Goal: Task Accomplishment & Management: Manage account settings

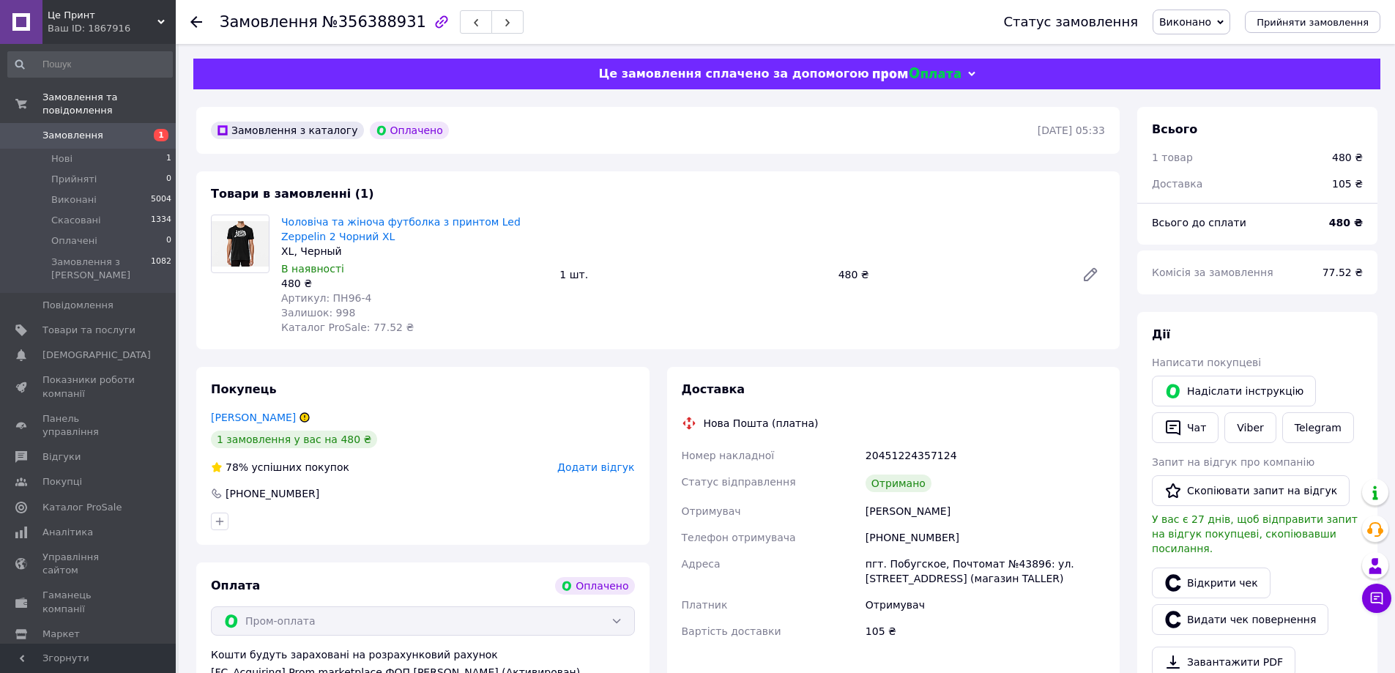
click at [917, 460] on div "20451224357124" at bounding box center [985, 455] width 245 height 26
copy div "20451224357124"
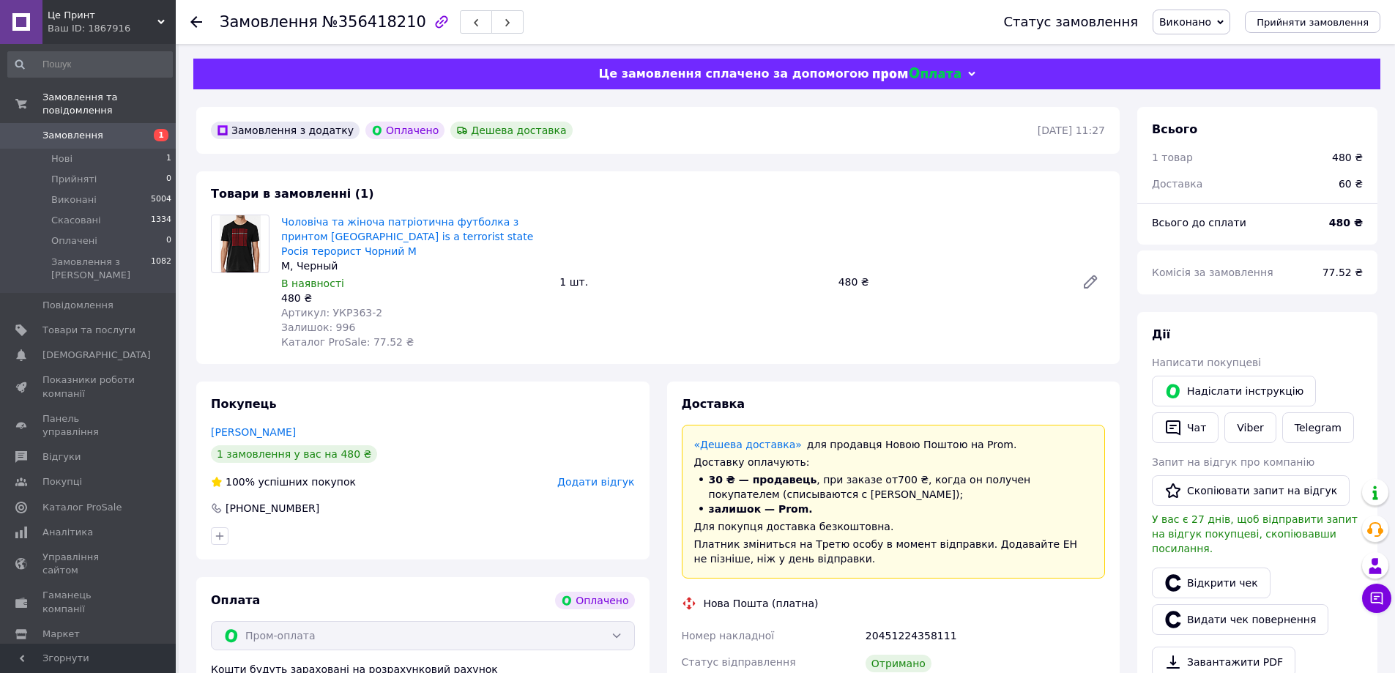
click at [909, 622] on div "20451224358111" at bounding box center [985, 635] width 245 height 26
copy div "20451224358111"
click at [116, 149] on li "Нові 1" at bounding box center [90, 159] width 180 height 21
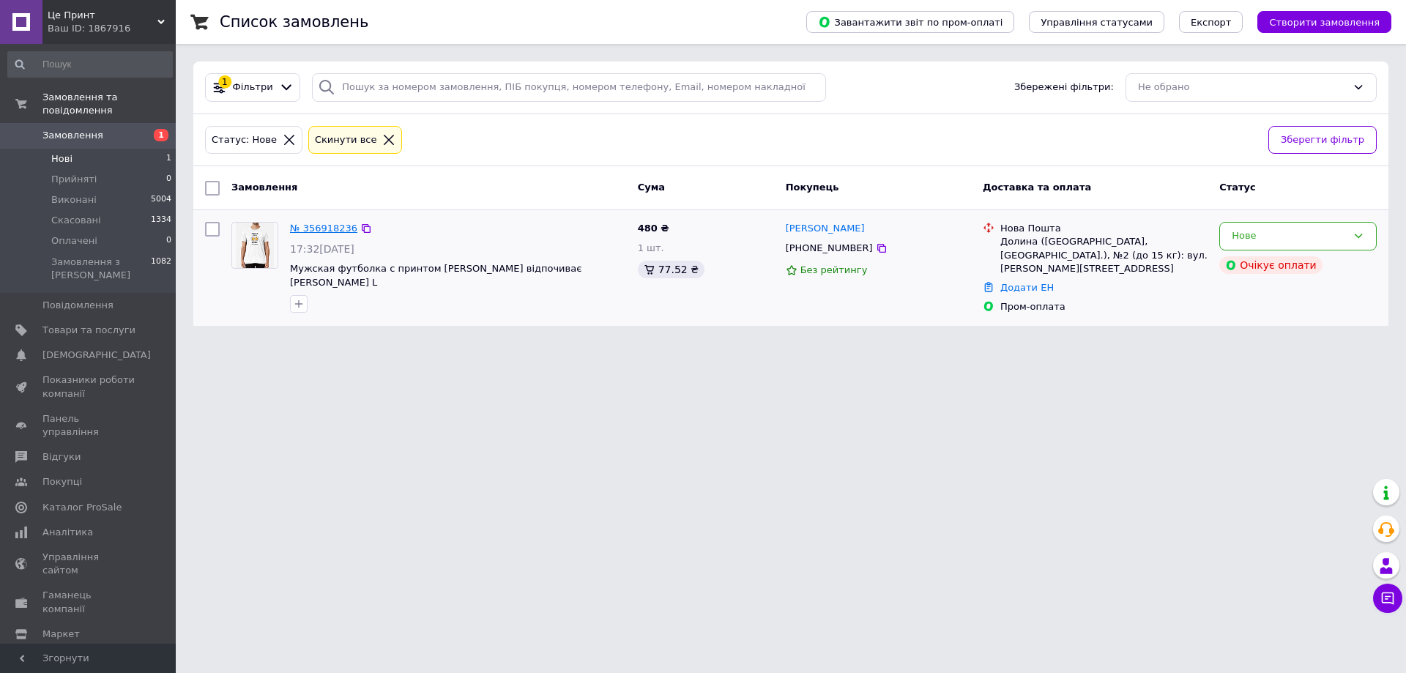
click at [314, 226] on link "№ 356918236" at bounding box center [323, 228] width 67 height 11
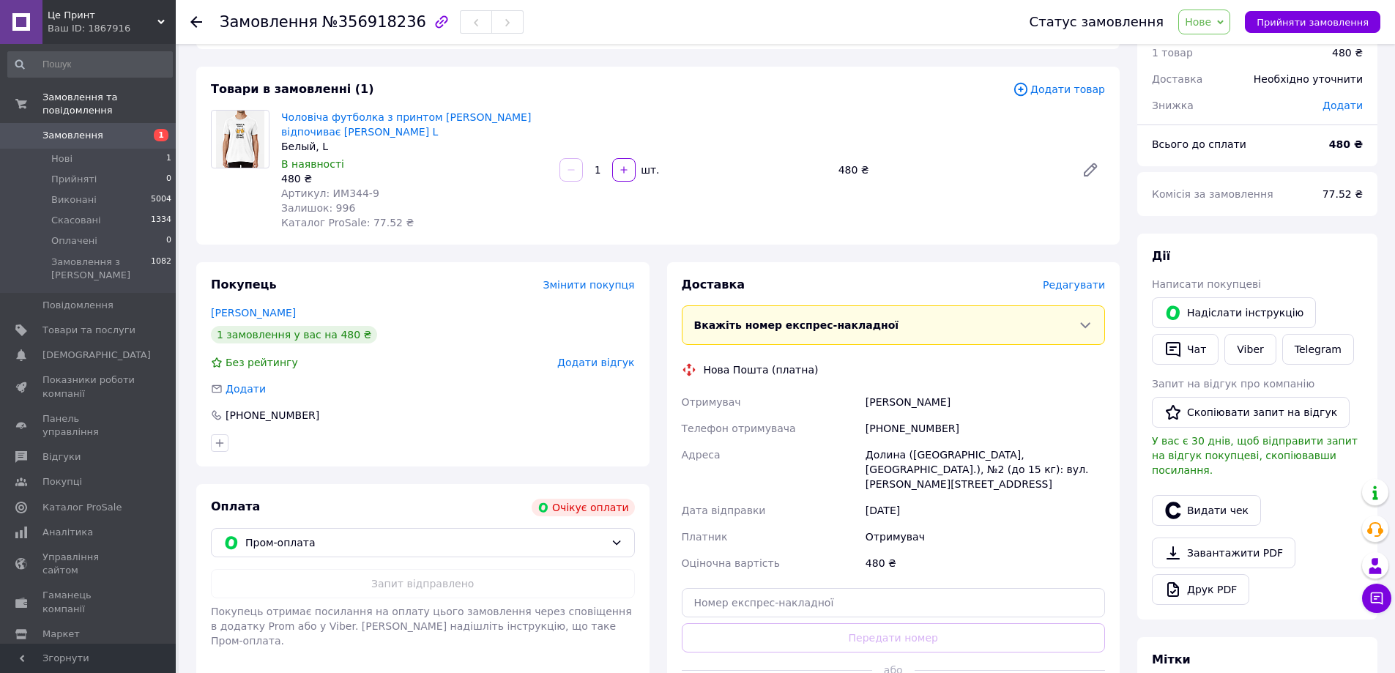
scroll to position [146, 0]
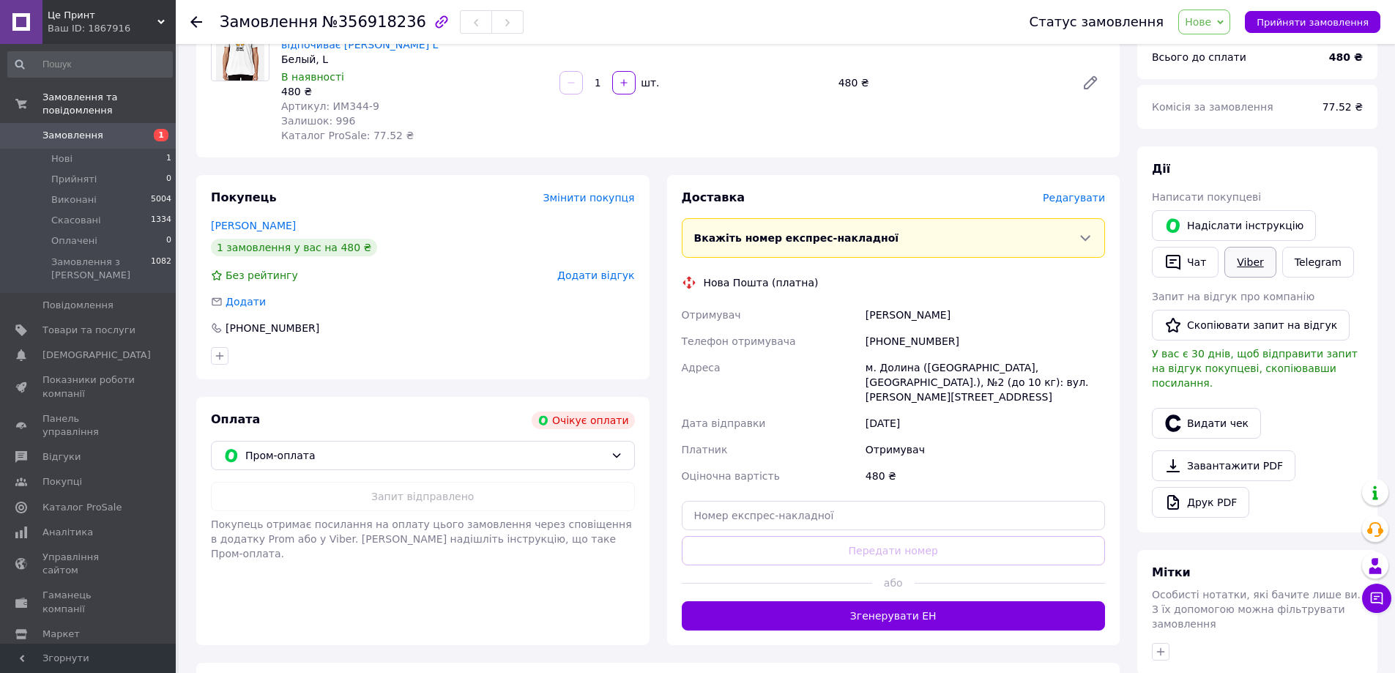
click at [1244, 260] on link "Viber" at bounding box center [1249, 262] width 51 height 31
click at [146, 231] on li "Оплачені 0" at bounding box center [90, 241] width 180 height 21
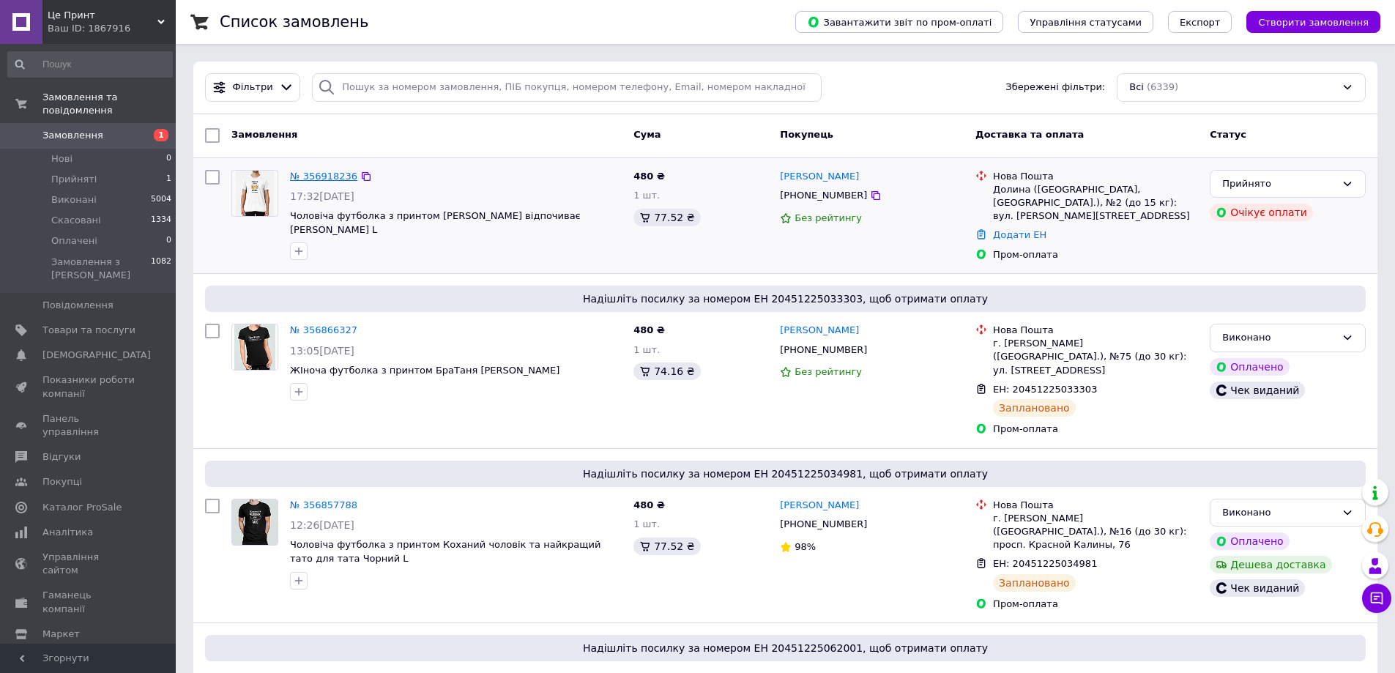
click at [321, 171] on link "№ 356918236" at bounding box center [323, 176] width 67 height 11
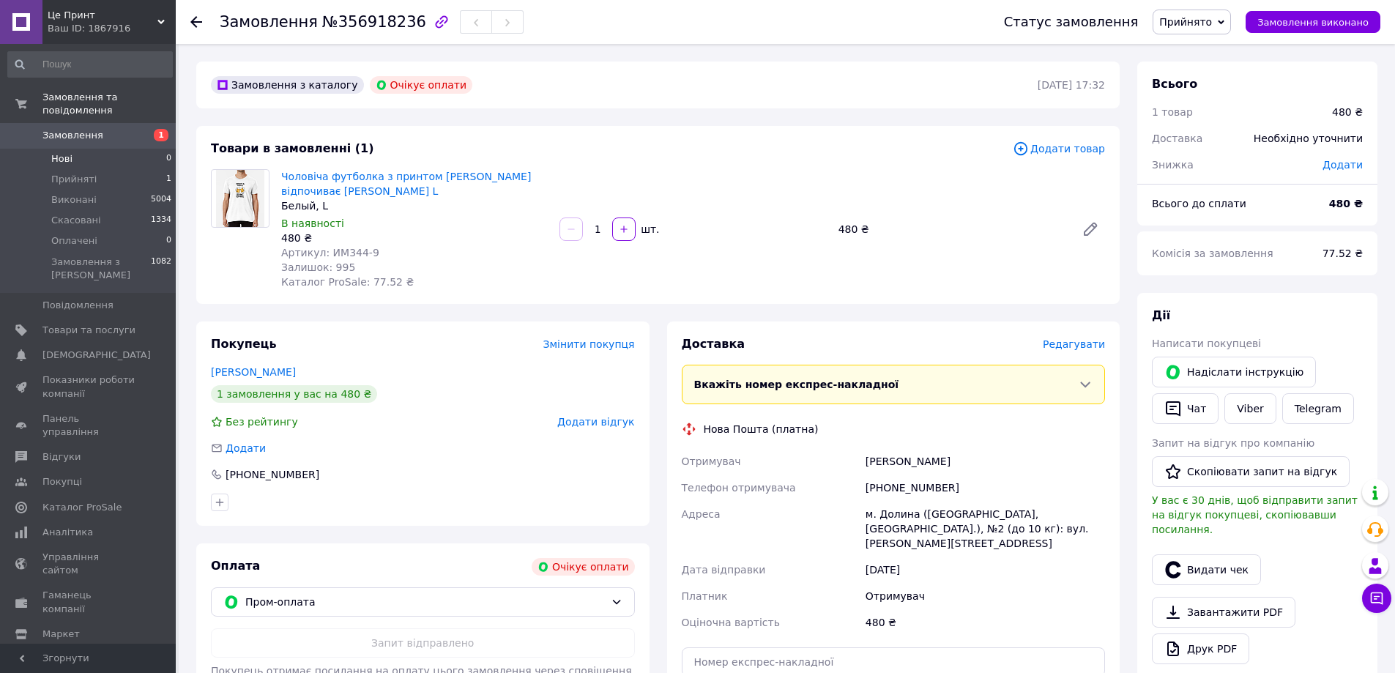
click at [119, 149] on li "Нові 0" at bounding box center [90, 159] width 180 height 21
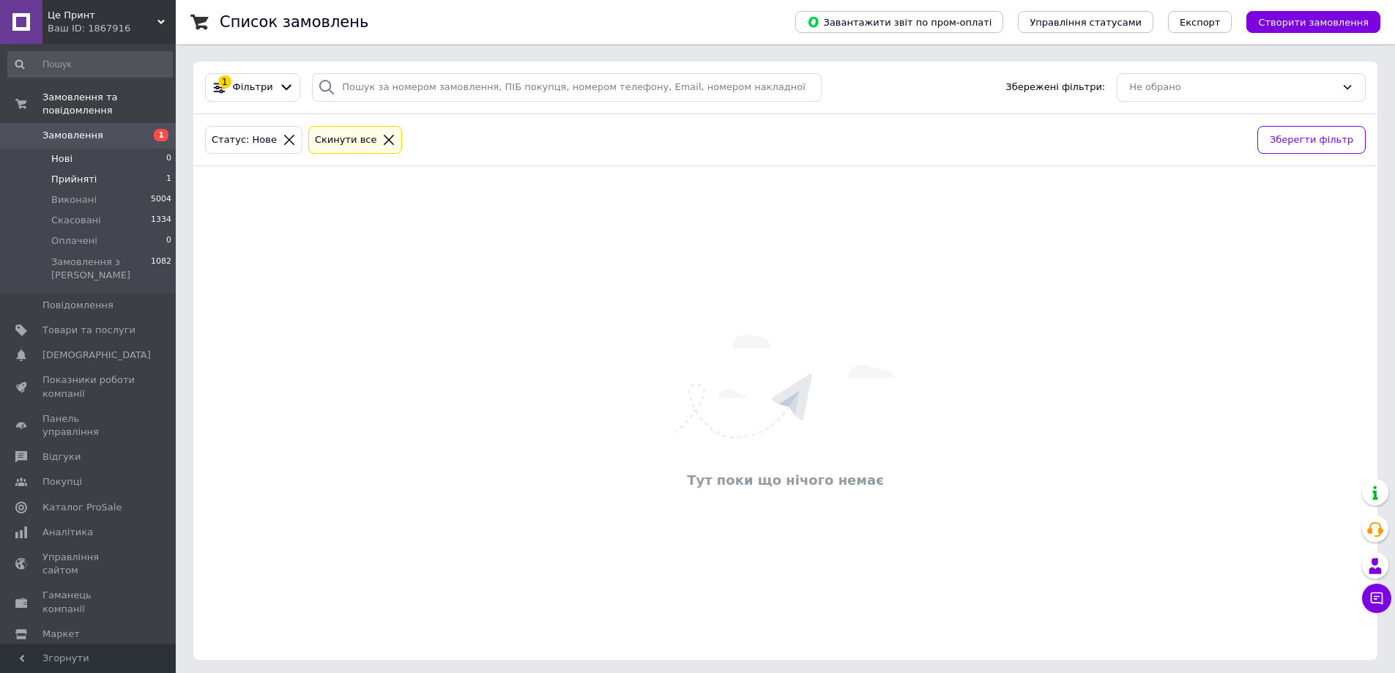
click at [152, 169] on li "Прийняті 1" at bounding box center [90, 179] width 180 height 21
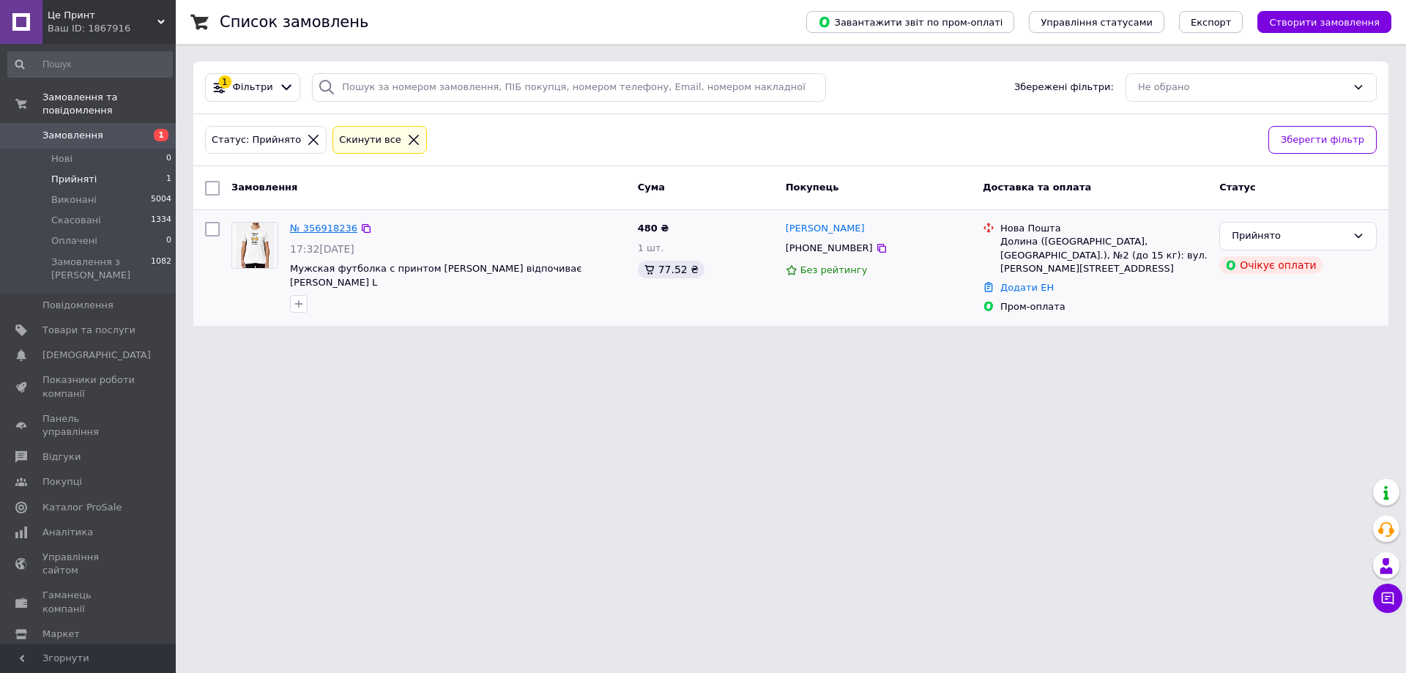
click at [311, 231] on link "№ 356918236" at bounding box center [323, 228] width 67 height 11
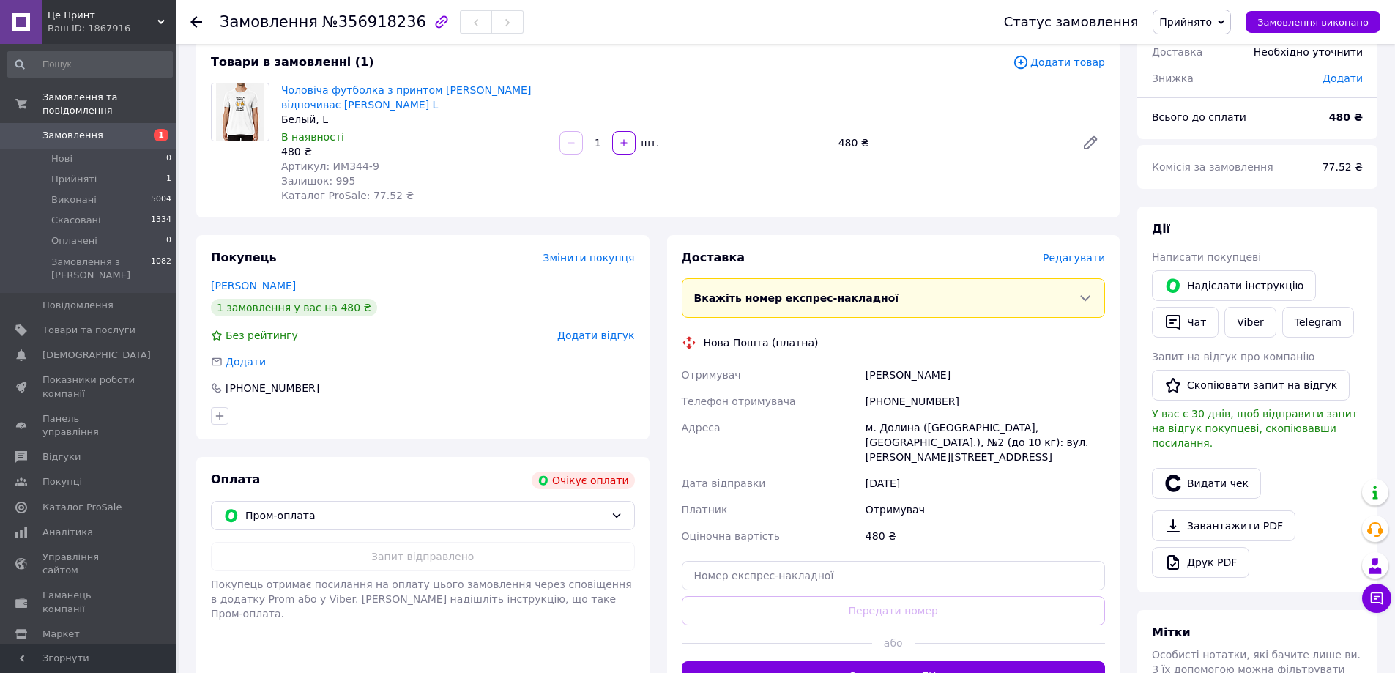
scroll to position [146, 0]
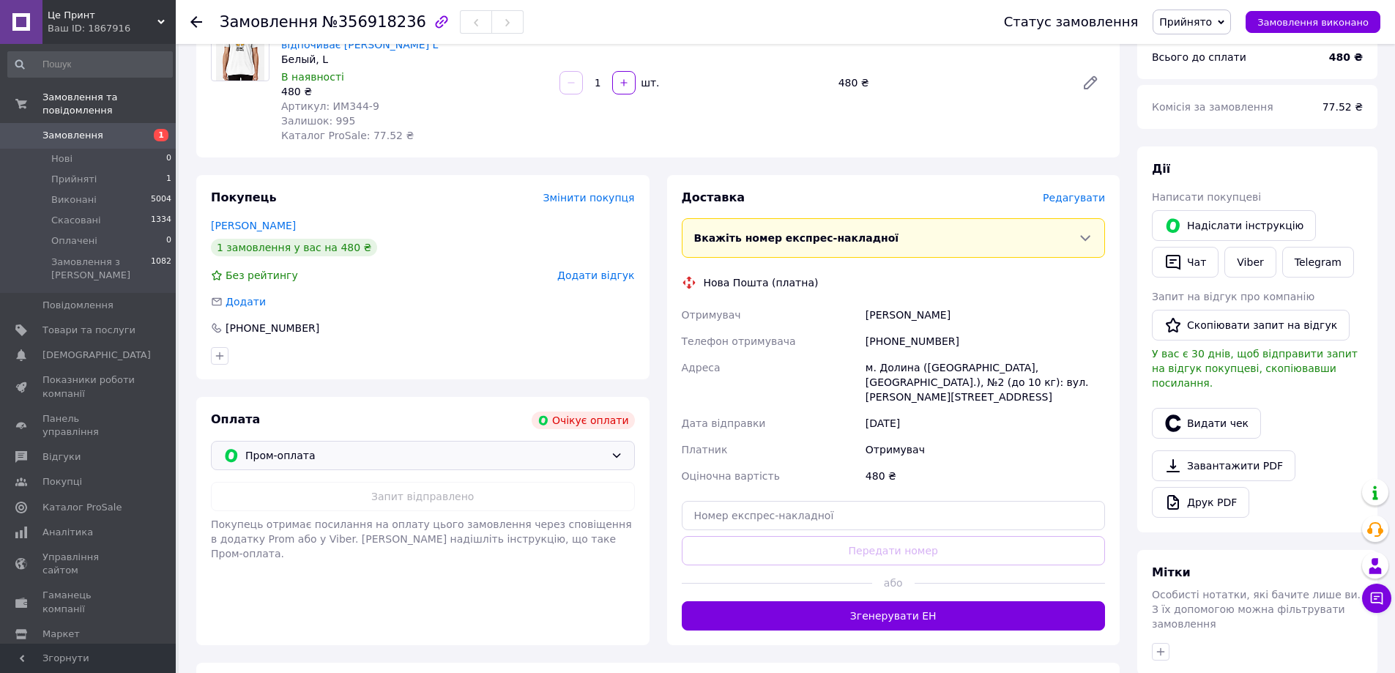
click at [543, 458] on span "Пром-оплата" at bounding box center [425, 455] width 360 height 16
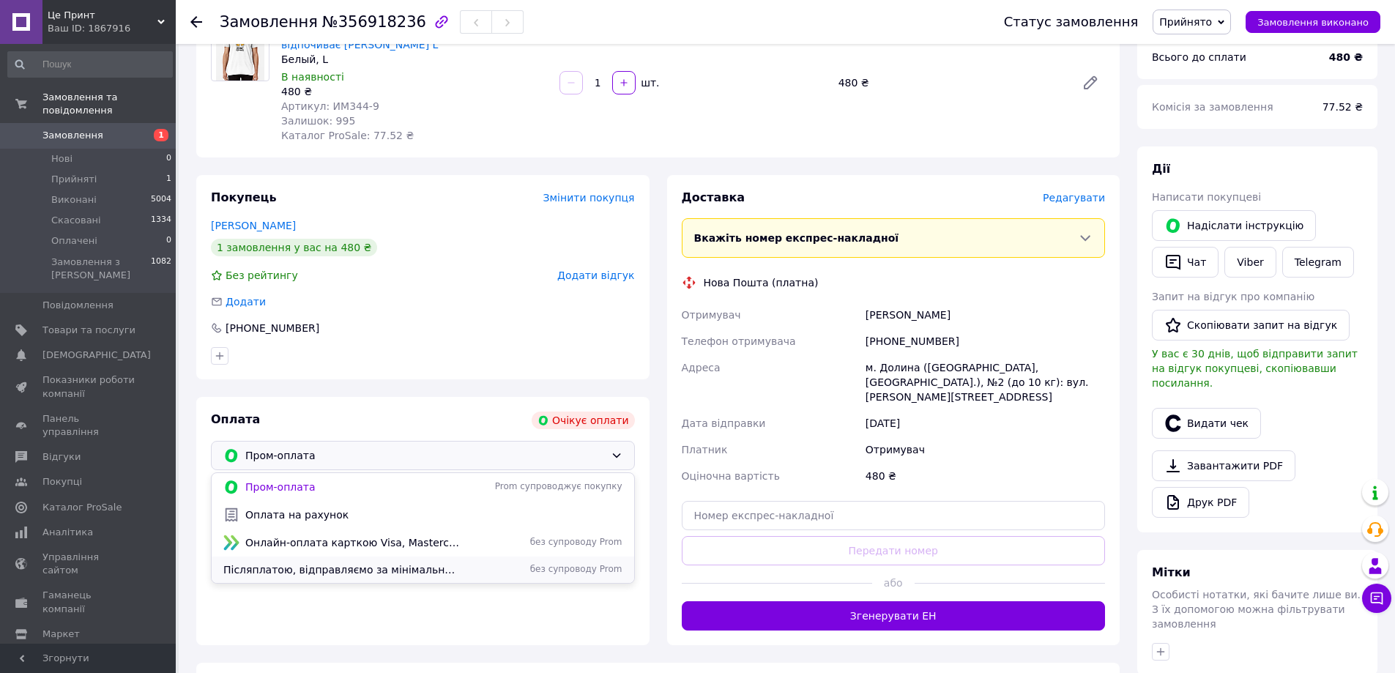
click at [335, 564] on span "Післяплатою, відправляємо за мінімальной передоплатою від 100 грн" at bounding box center [341, 569] width 237 height 15
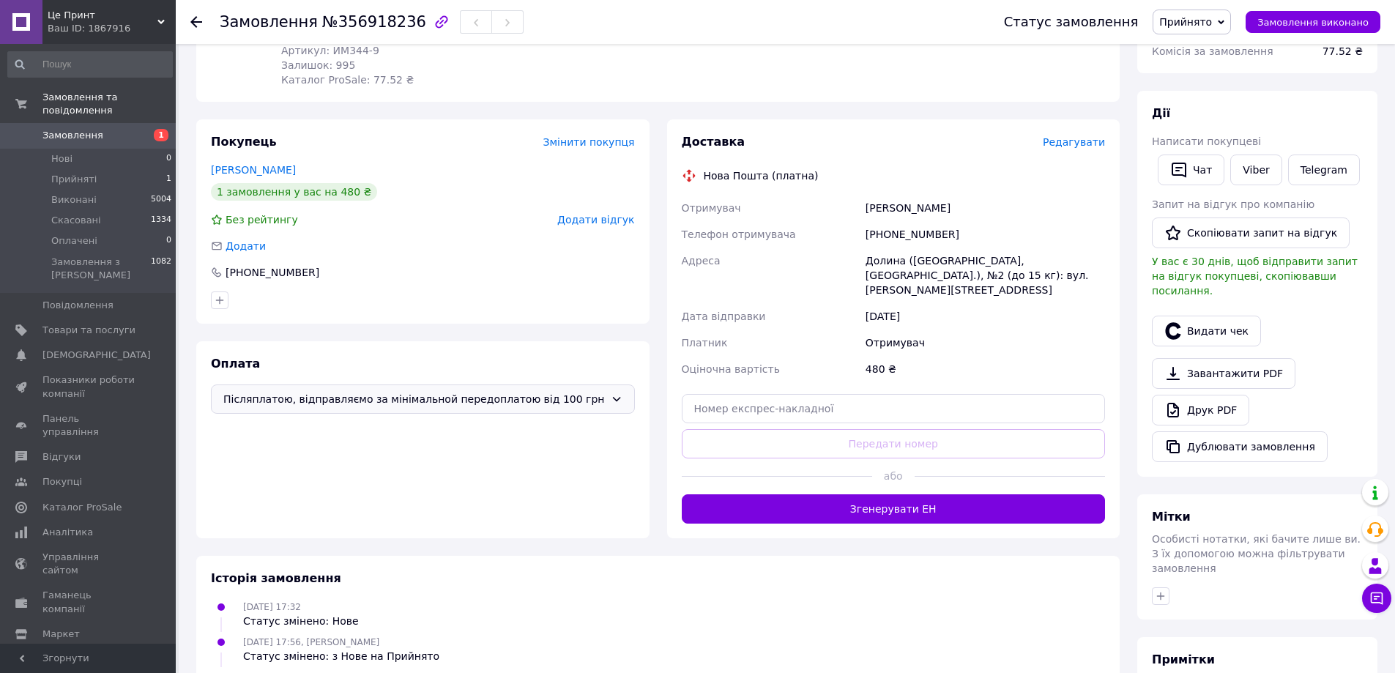
scroll to position [129, 0]
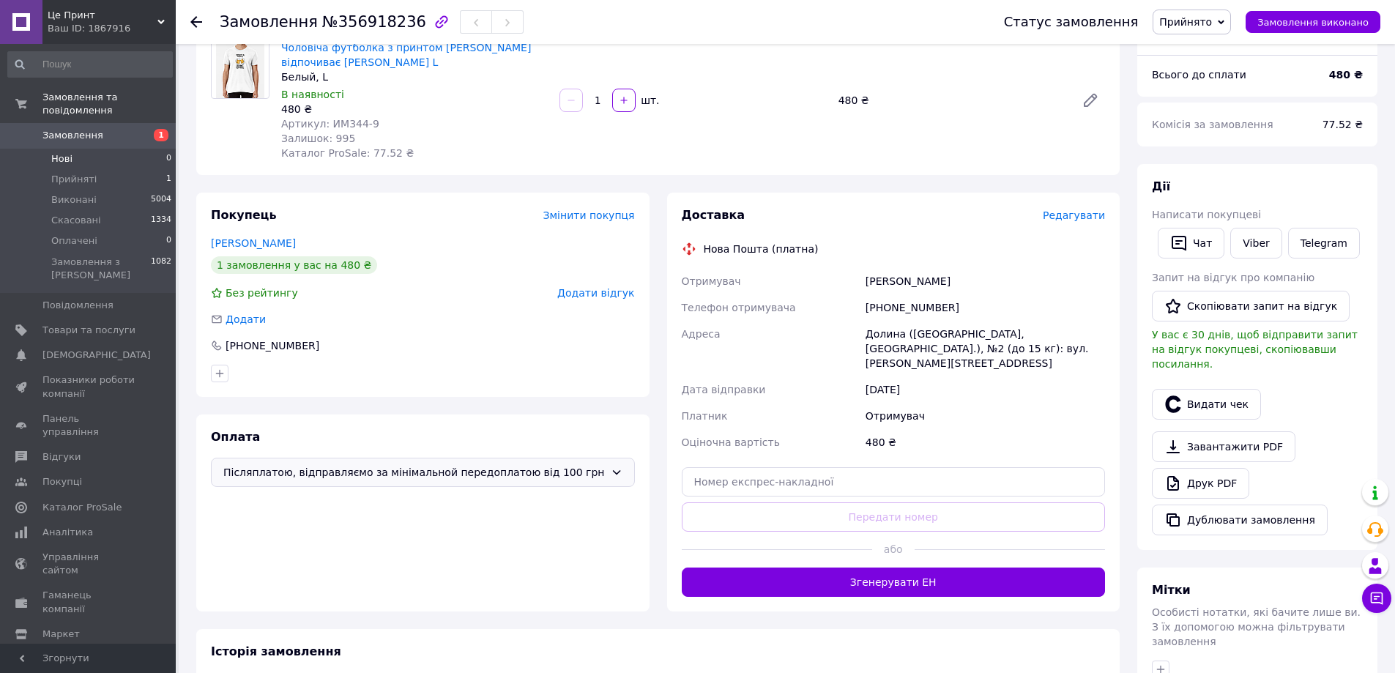
click at [130, 149] on li "Нові 0" at bounding box center [90, 159] width 180 height 21
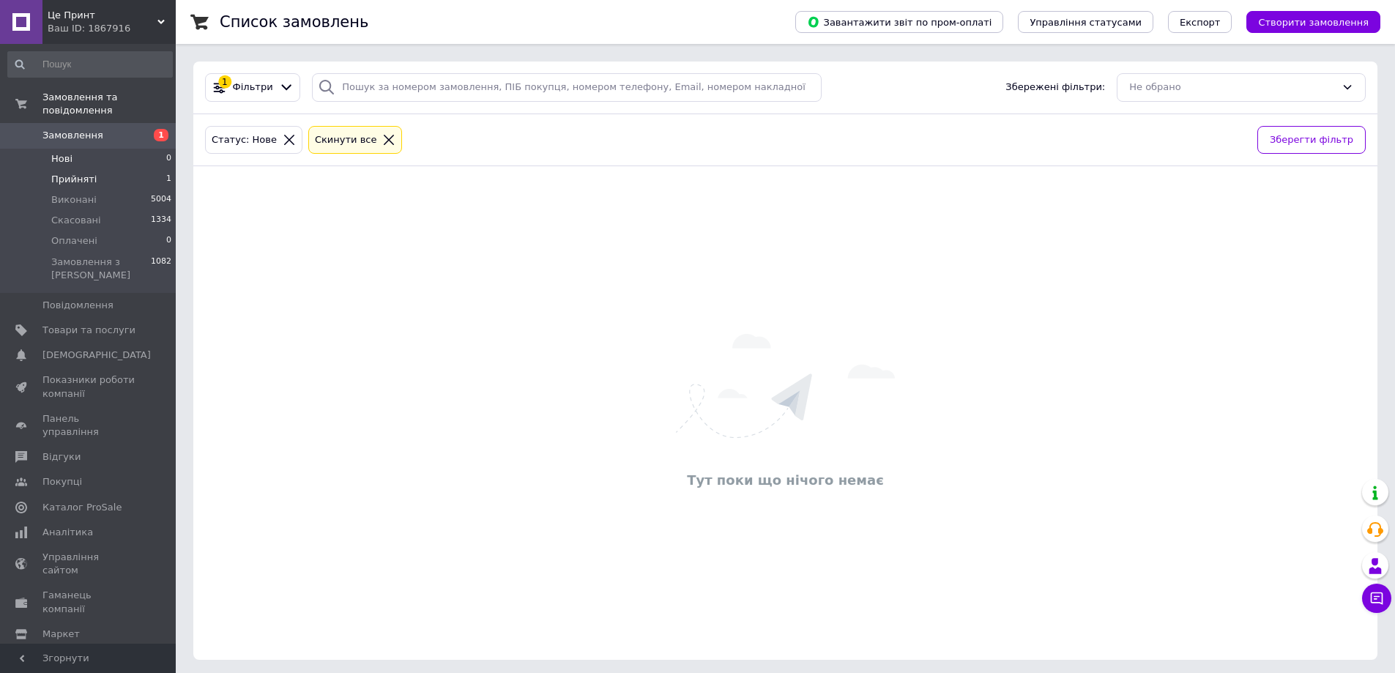
click at [122, 169] on li "Прийняті 1" at bounding box center [90, 179] width 180 height 21
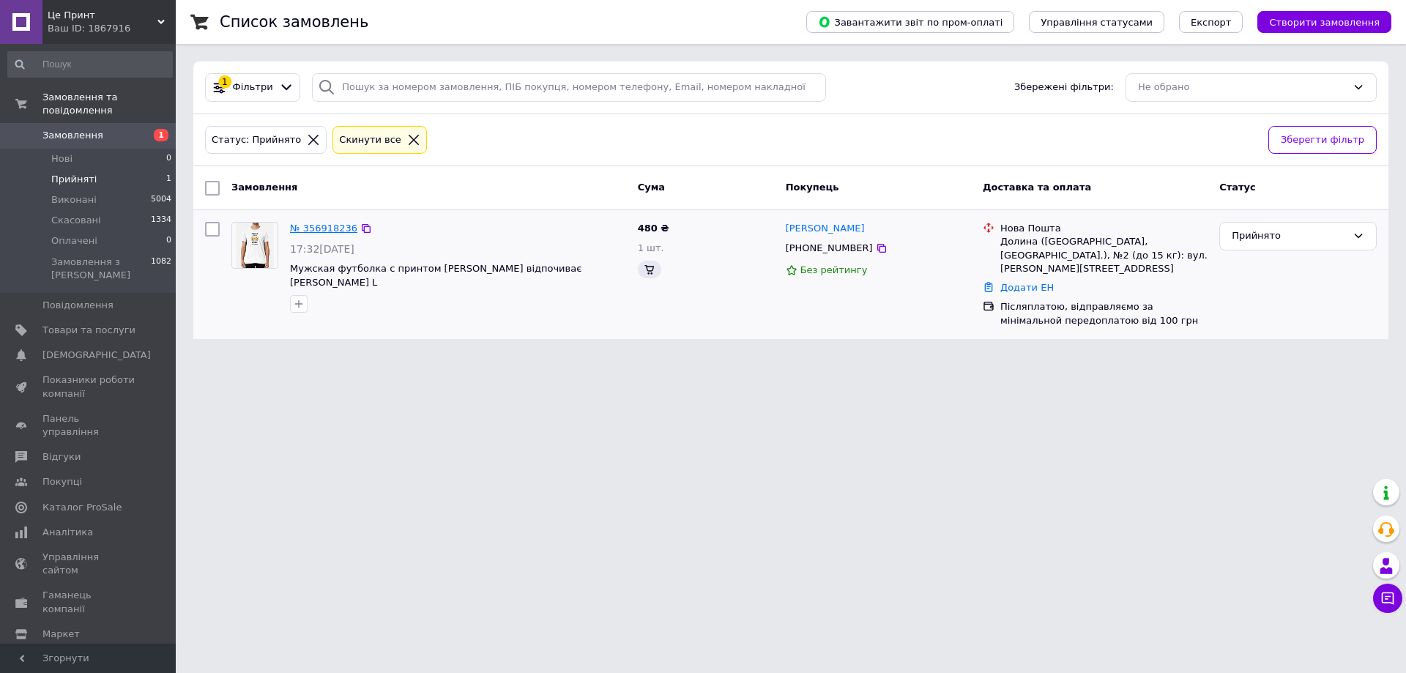
click at [333, 226] on link "№ 356918236" at bounding box center [323, 228] width 67 height 11
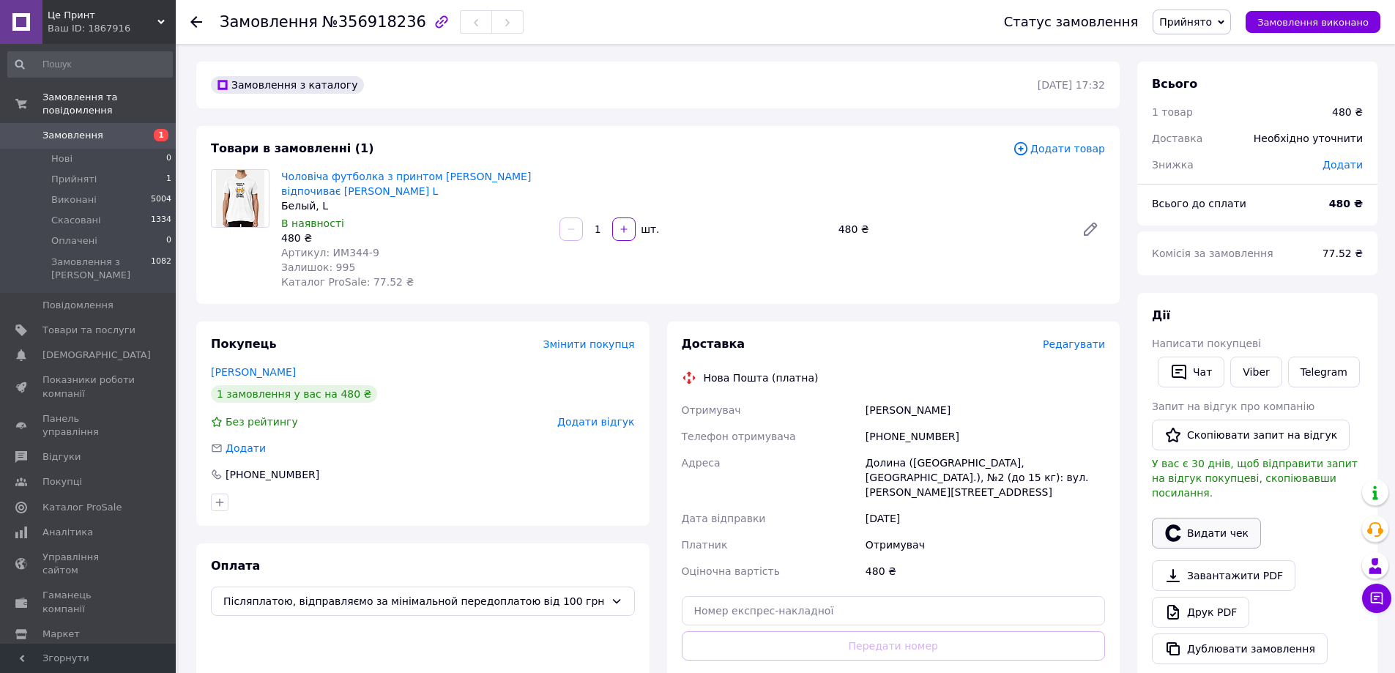
click at [1205, 518] on button "Видати чек" at bounding box center [1206, 533] width 109 height 31
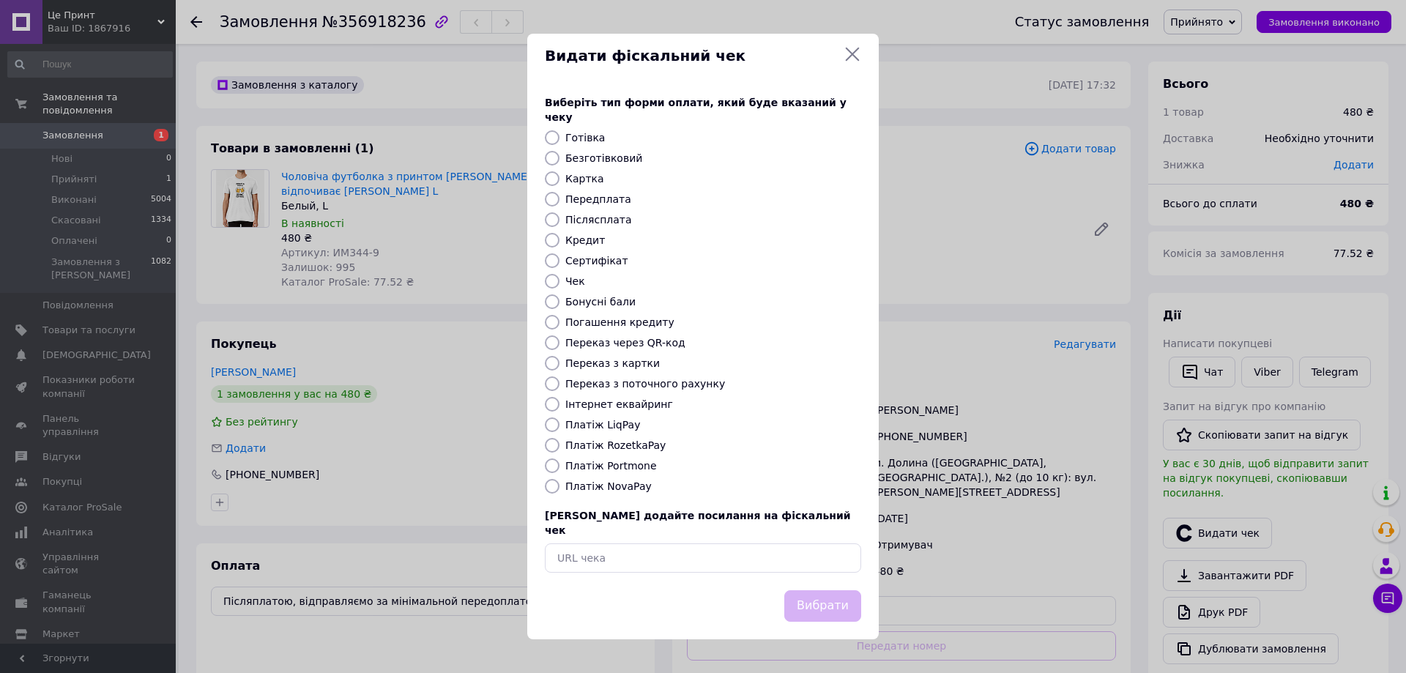
click at [615, 446] on label "Платіж RozetkaPay" at bounding box center [615, 445] width 100 height 12
click at [559, 446] on input "Платіж RozetkaPay" at bounding box center [552, 445] width 15 height 15
radio input "true"
click at [623, 488] on label "Платіж NovaPay" at bounding box center [608, 486] width 86 height 12
click at [559, 488] on input "Платіж NovaPay" at bounding box center [552, 486] width 15 height 15
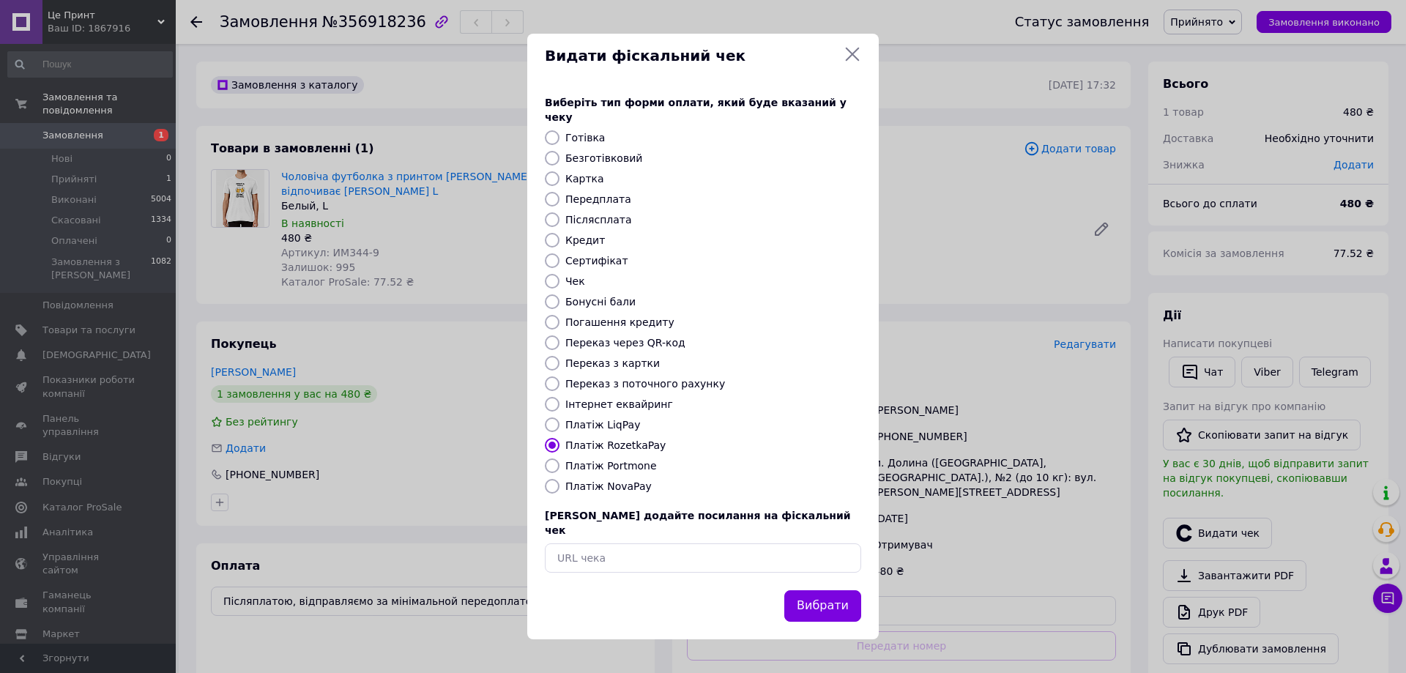
radio input "true"
click at [814, 590] on button "Вибрати" at bounding box center [822, 605] width 77 height 31
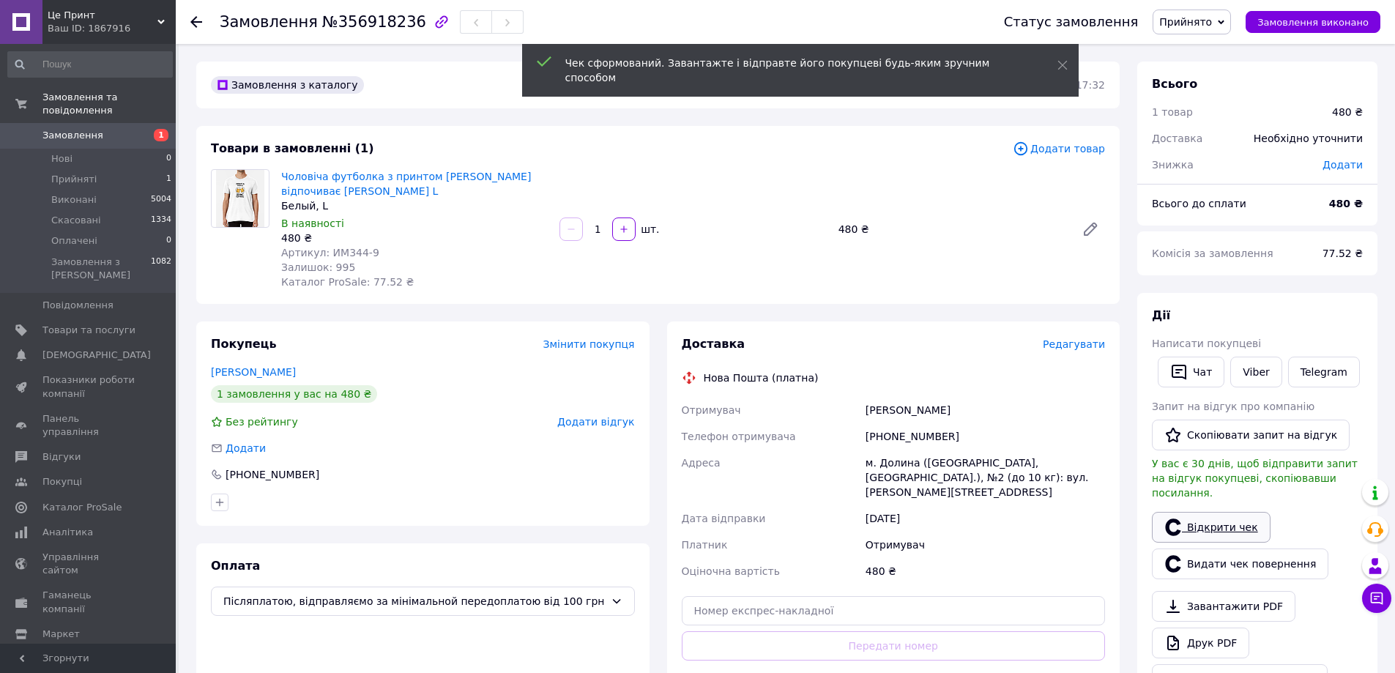
click at [1249, 521] on link "Відкрити чек" at bounding box center [1211, 527] width 119 height 31
